Goal: Task Accomplishment & Management: Manage account settings

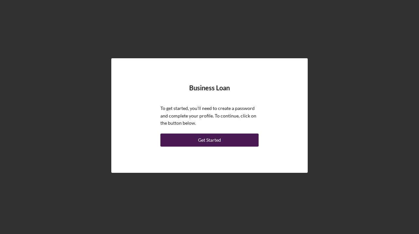
click at [217, 140] on div "Get Started" at bounding box center [209, 139] width 23 height 13
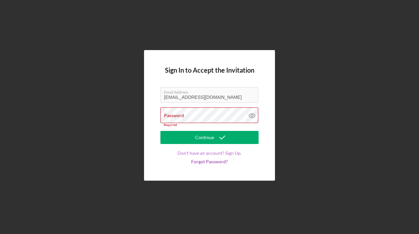
click at [212, 153] on link "Don't have an account? Sign Up." at bounding box center [209, 152] width 64 height 5
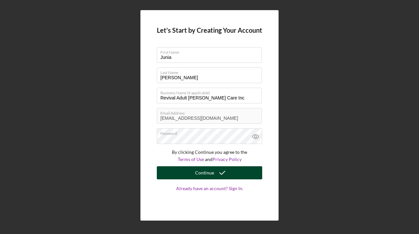
click at [209, 170] on div "Continue" at bounding box center [204, 172] width 19 height 13
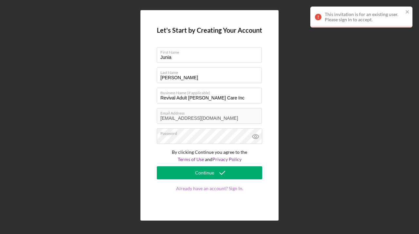
click at [214, 187] on link "Already have an account? Sign In." at bounding box center [209, 195] width 105 height 18
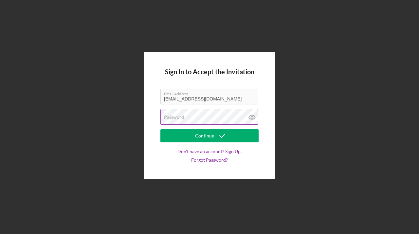
click at [189, 115] on div "Password" at bounding box center [209, 117] width 98 height 16
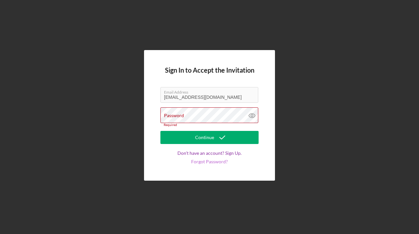
click at [207, 161] on link "Forgot Password?" at bounding box center [209, 161] width 37 height 5
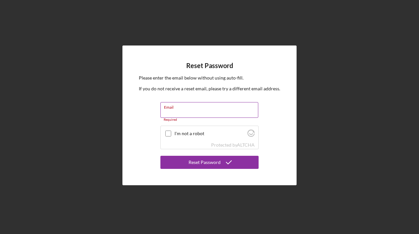
click at [184, 110] on div "Email Required" at bounding box center [209, 112] width 98 height 20
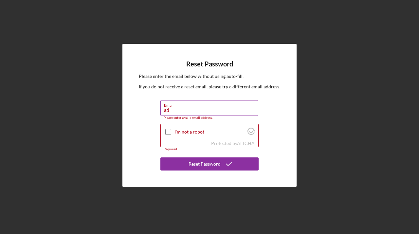
type input "[EMAIL_ADDRESS][DOMAIN_NAME]"
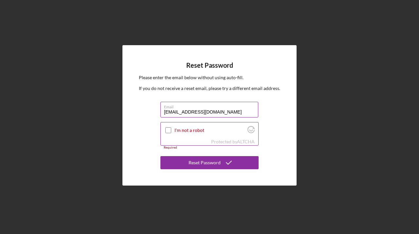
click at [170, 130] on input "I'm not a robot" at bounding box center [168, 130] width 6 height 6
checkbox input "true"
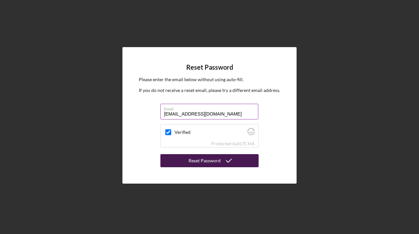
click at [206, 161] on div "Reset Password" at bounding box center [204, 160] width 32 height 13
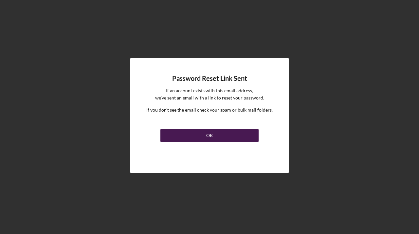
click at [207, 133] on div "OK" at bounding box center [209, 135] width 7 height 13
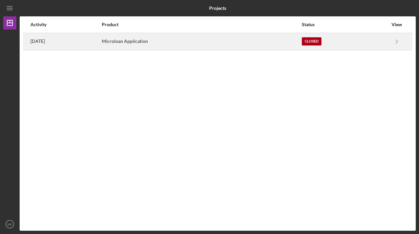
click at [321, 39] on div "Closed" at bounding box center [312, 41] width 20 height 8
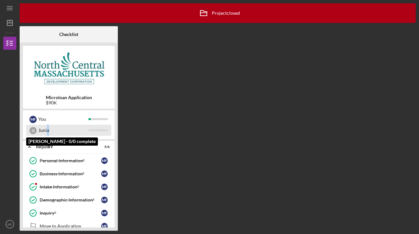
click at [47, 129] on div "Junia" at bounding box center [63, 130] width 50 height 11
click at [34, 128] on div "J J" at bounding box center [32, 130] width 7 height 7
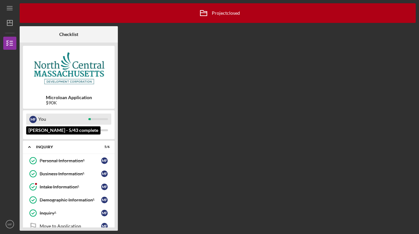
click at [92, 121] on div "M F You" at bounding box center [68, 118] width 85 height 11
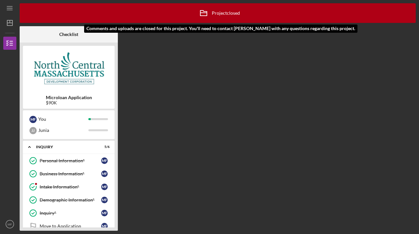
click at [222, 14] on div "Icon/Archived Project closed Icon/Info" at bounding box center [217, 13] width 44 height 16
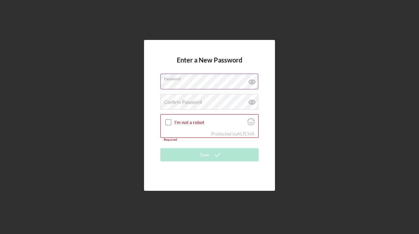
click at [252, 81] on icon at bounding box center [252, 82] width 2 height 2
click at [169, 122] on input "I'm not a robot" at bounding box center [168, 122] width 6 height 6
click at [252, 103] on icon at bounding box center [252, 102] width 16 height 16
checkbox input "true"
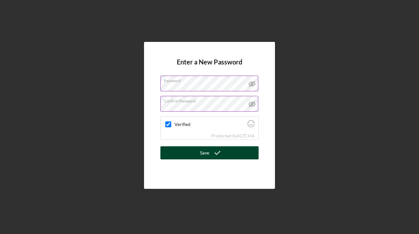
click at [200, 152] on div "Save" at bounding box center [204, 152] width 9 height 13
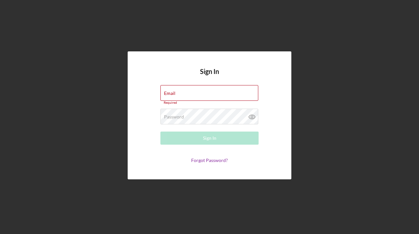
type input "[EMAIL_ADDRESS][DOMAIN_NAME]"
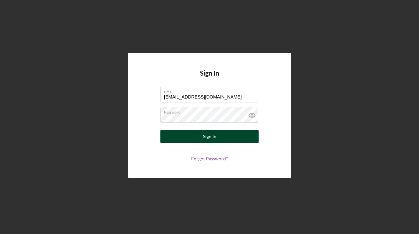
click at [207, 135] on div "Sign In" at bounding box center [209, 136] width 13 height 13
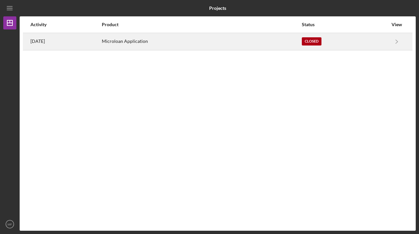
click at [321, 42] on div "Closed" at bounding box center [312, 41] width 20 height 8
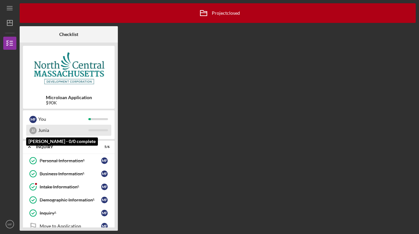
click at [47, 130] on div "Junia" at bounding box center [63, 130] width 50 height 11
click at [33, 130] on div "J J" at bounding box center [32, 130] width 7 height 7
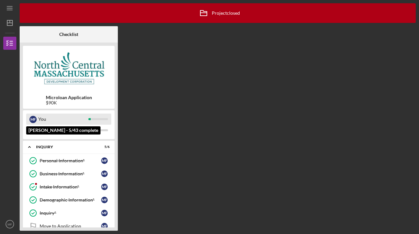
click at [45, 120] on div "You" at bounding box center [63, 118] width 50 height 11
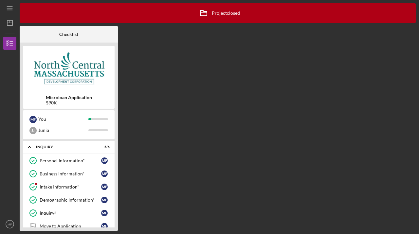
click at [62, 81] on img at bounding box center [69, 68] width 92 height 39
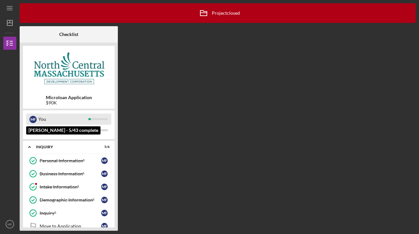
click at [63, 116] on div "You" at bounding box center [63, 118] width 50 height 11
click at [103, 123] on div "M F You" at bounding box center [68, 118] width 85 height 11
